Goal: Check status: Check status

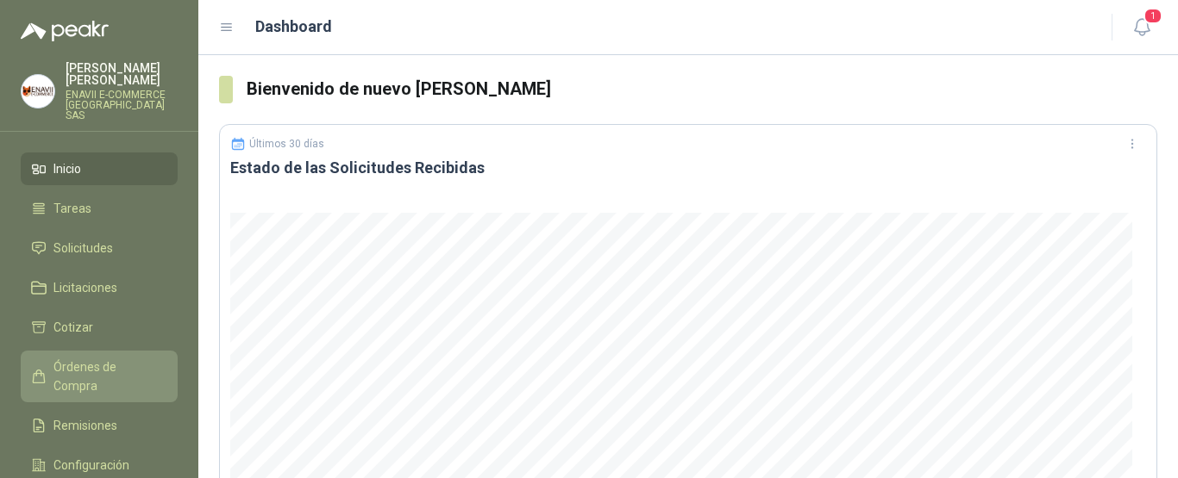
click at [106, 358] on span "Órdenes de Compra" at bounding box center [107, 377] width 108 height 38
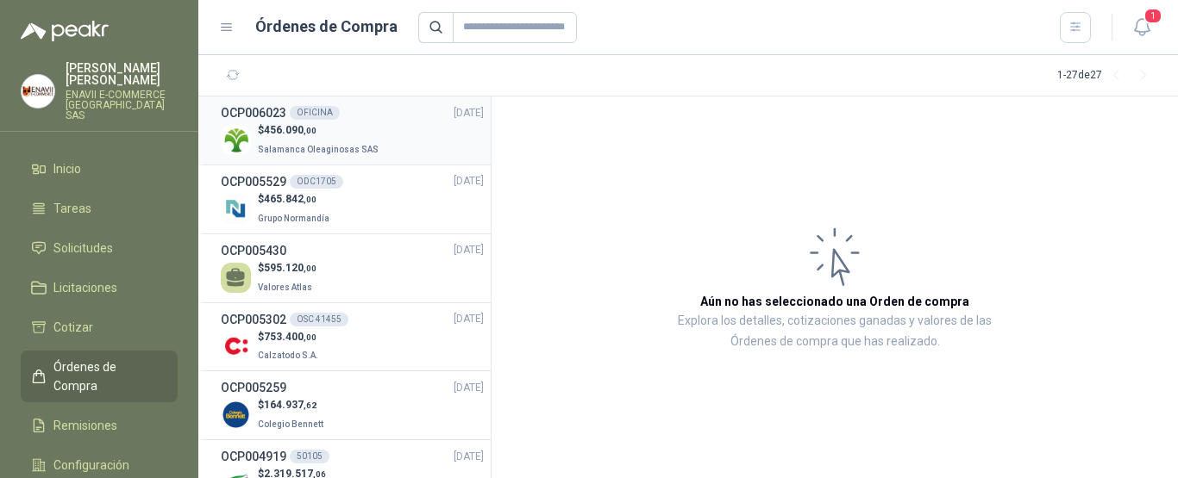
click at [369, 133] on p "$ 456.090 ,00" at bounding box center [320, 130] width 124 height 16
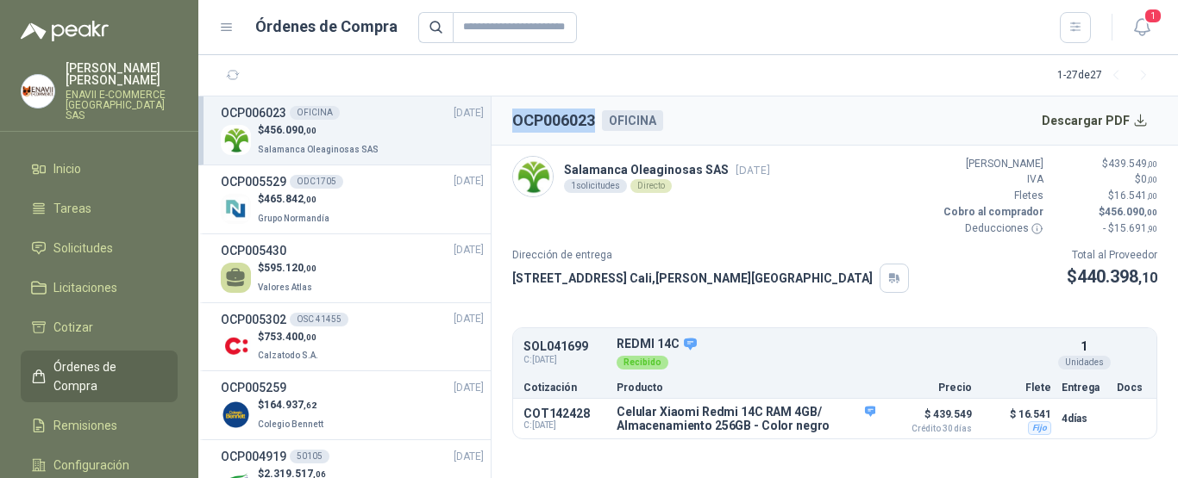
drag, startPoint x: 593, startPoint y: 121, endPoint x: 504, endPoint y: 121, distance: 88.8
click at [504, 121] on header "OCP006023 OFICINA Descargar PDF" at bounding box center [834, 121] width 686 height 49
copy h2 "OCP006023"
click at [777, 241] on article "Salamanca Oleaginosas SAS [DATE] 1 solicitudes Directo Valor Bruto $ 439.549 ,0…" at bounding box center [834, 298] width 686 height 305
click at [1001, 359] on button "Detalles" at bounding box center [1010, 353] width 81 height 23
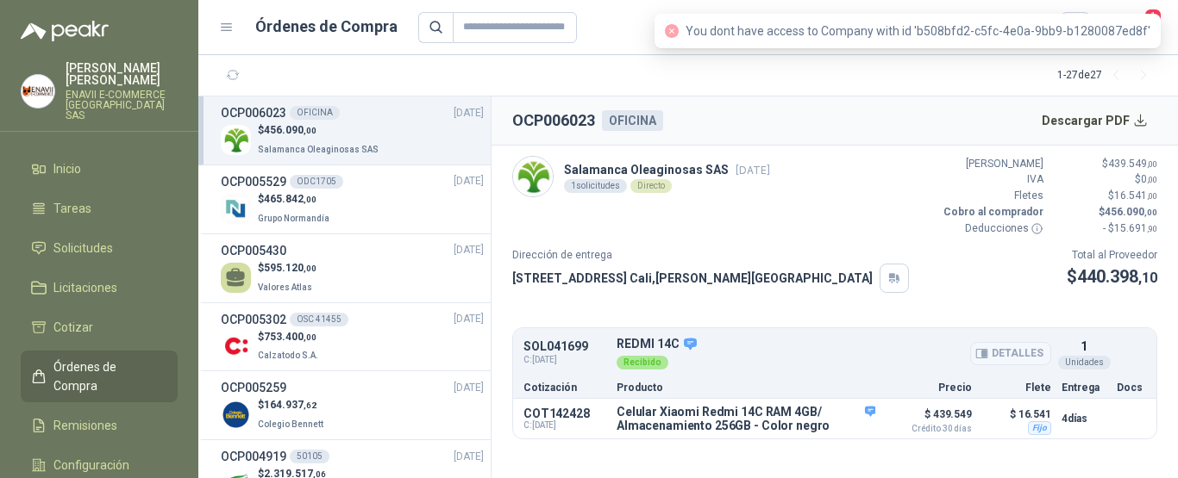
click at [1004, 351] on button "Detalles" at bounding box center [1010, 353] width 81 height 23
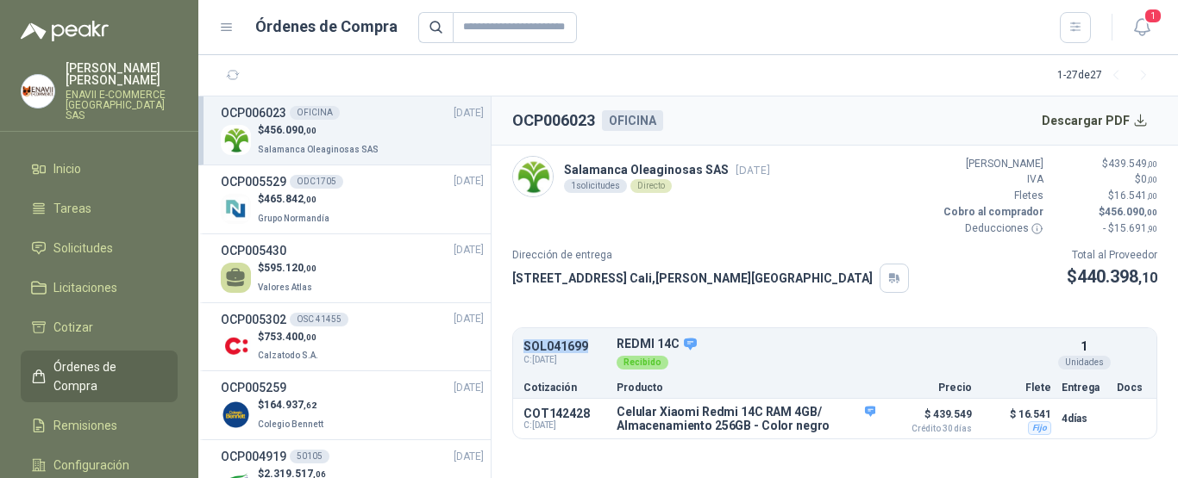
drag, startPoint x: 587, startPoint y: 347, endPoint x: 519, endPoint y: 343, distance: 68.2
click at [519, 343] on div "SOL041699 C: [DATE] REDMI 14C Detalles Recibido 1 Unidades" at bounding box center [834, 354] width 643 height 45
copy p "SOL041699"
click at [322, 219] on span "Grupo Normandía" at bounding box center [294, 218] width 72 height 9
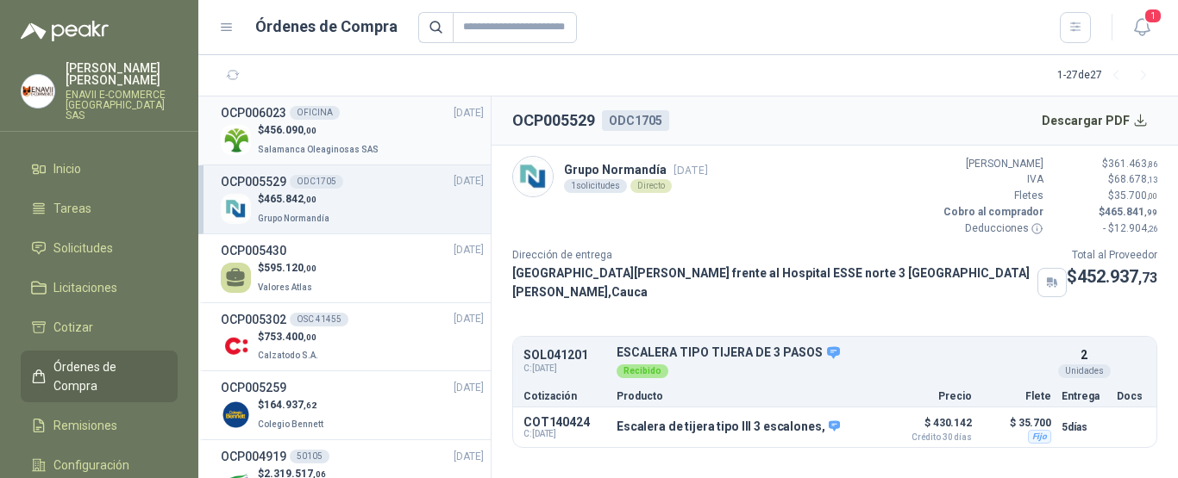
click at [360, 145] on span "Salamanca Oleaginosas SAS" at bounding box center [318, 149] width 121 height 9
